Goal: Task Accomplishment & Management: Manage account settings

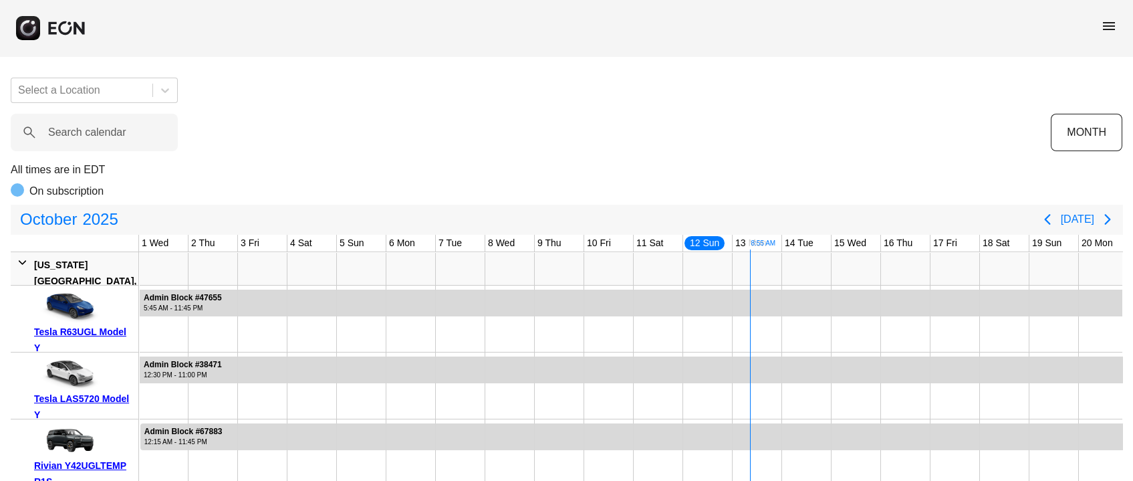
scroll to position [0, 421]
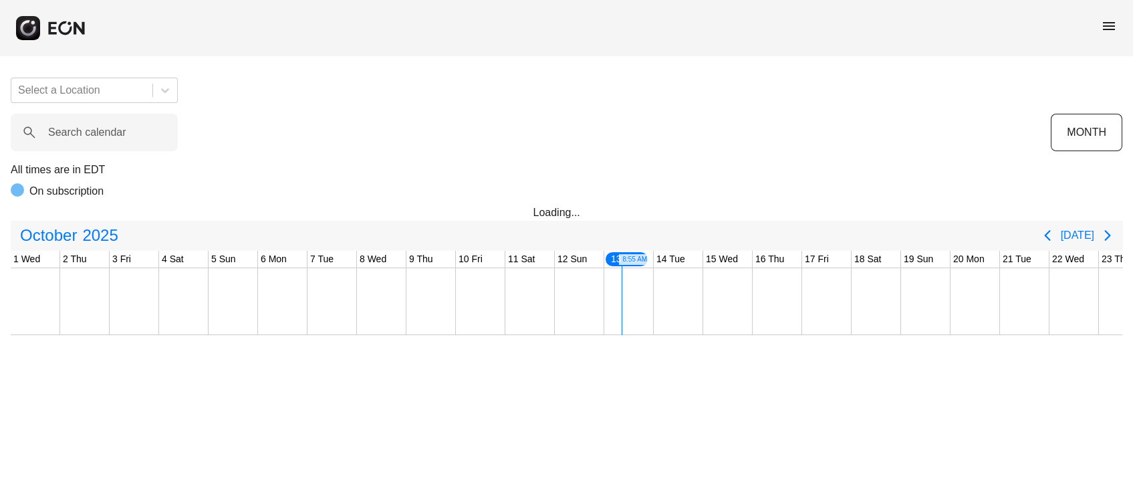
scroll to position [0, 421]
